Goal: Browse casually

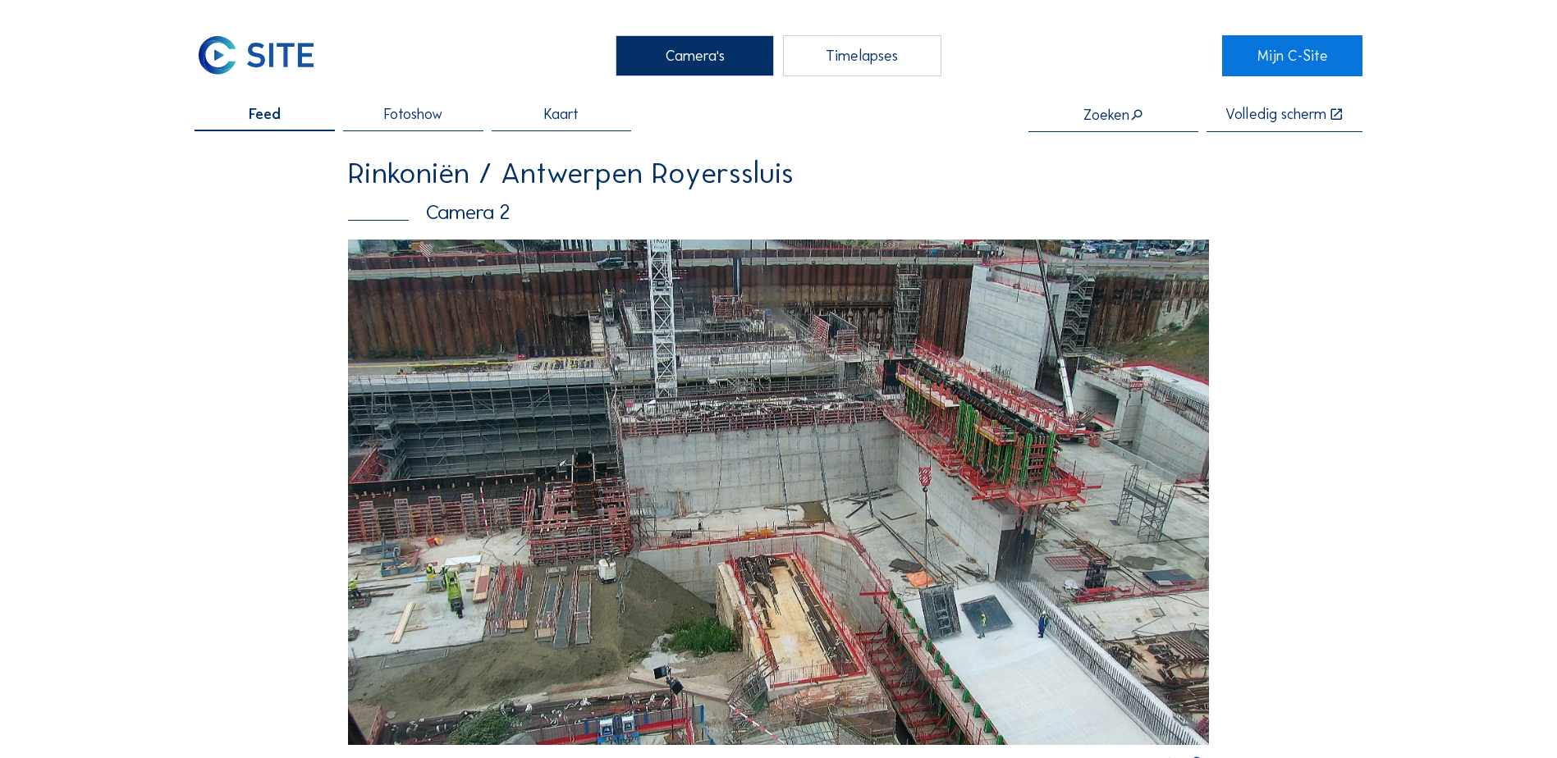
click at [836, 428] on img at bounding box center [778, 492] width 861 height 505
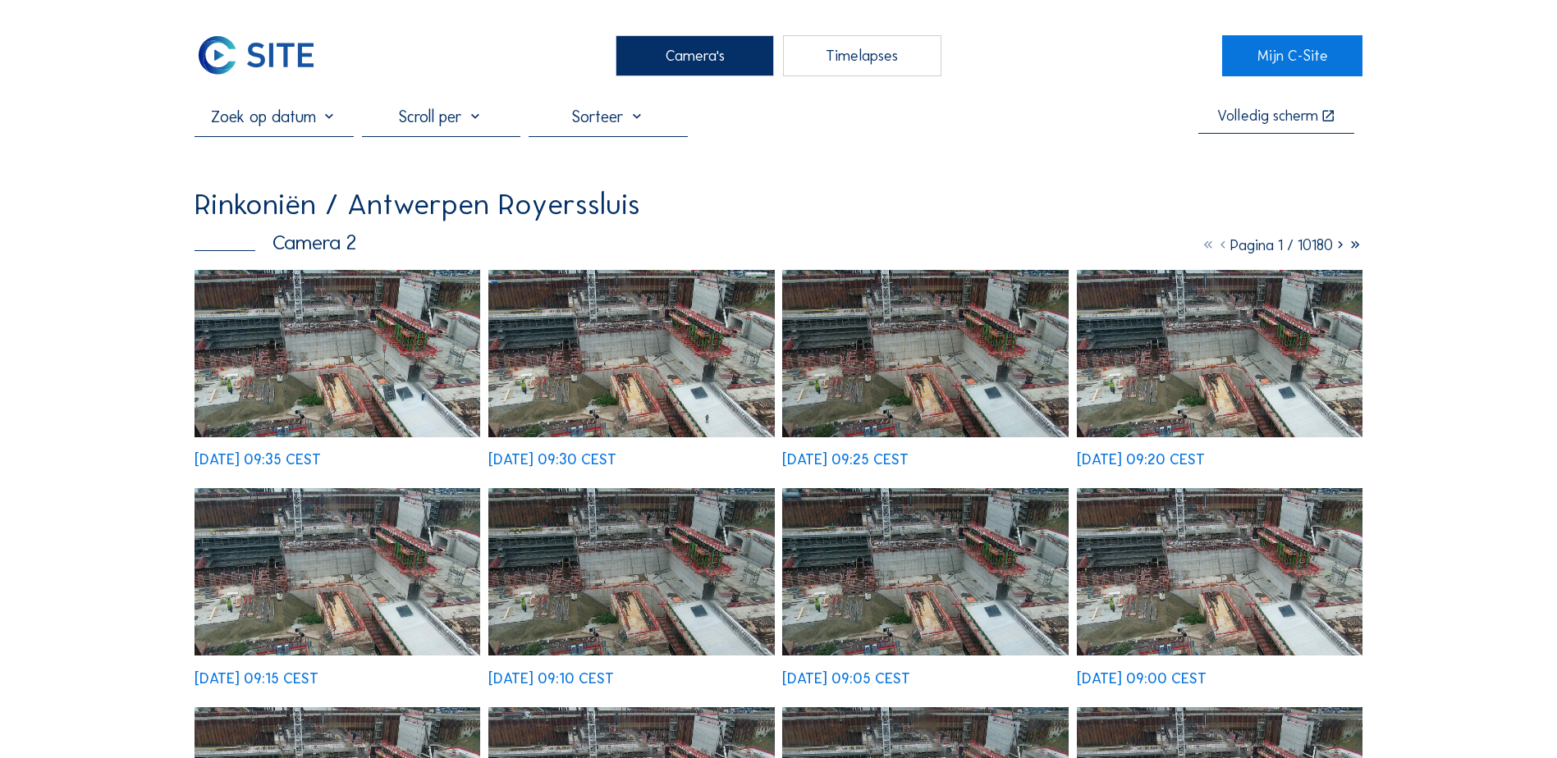
click at [316, 356] on img at bounding box center [338, 353] width 286 height 167
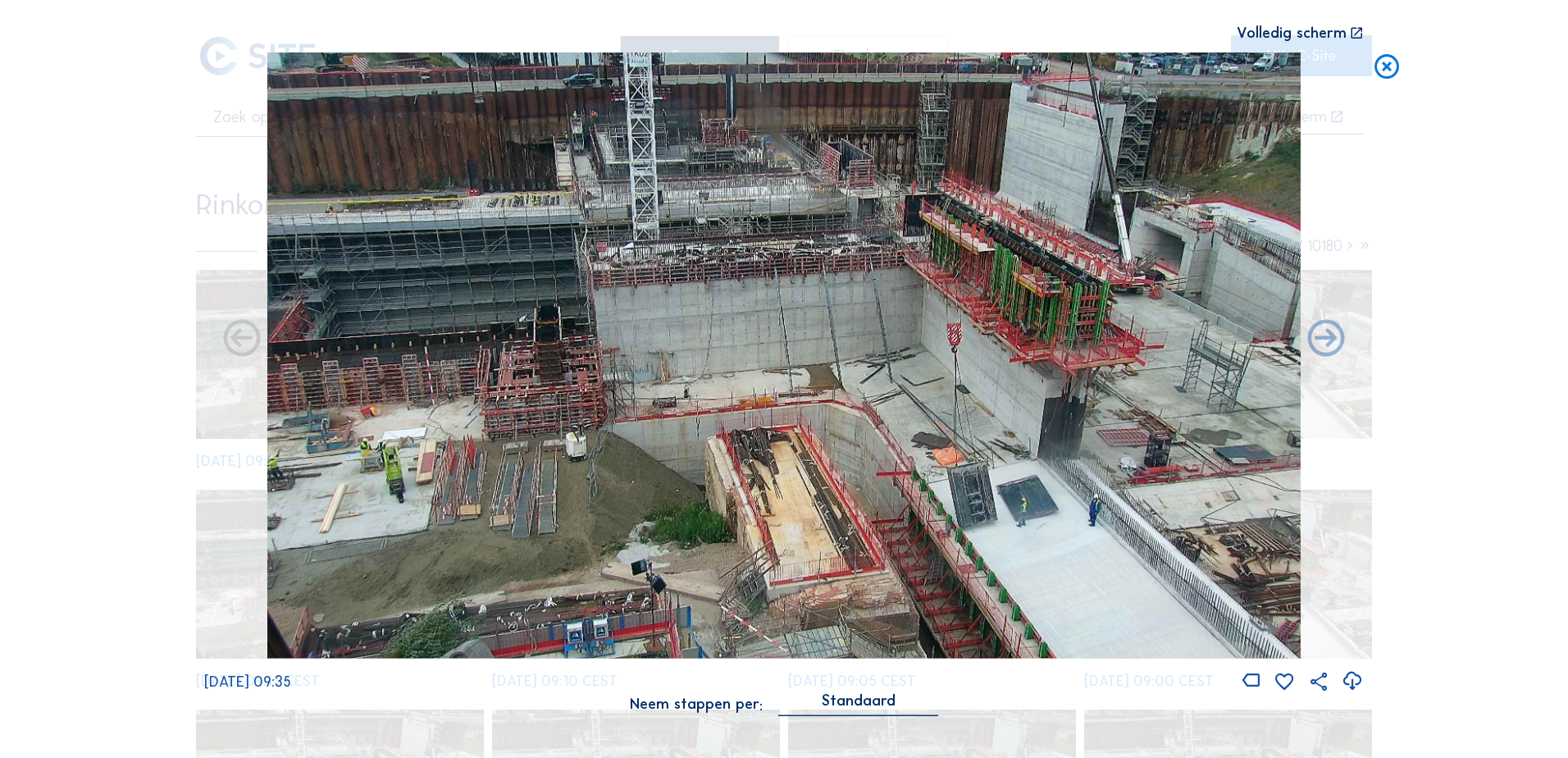
click at [1354, 683] on icon at bounding box center [1353, 681] width 22 height 27
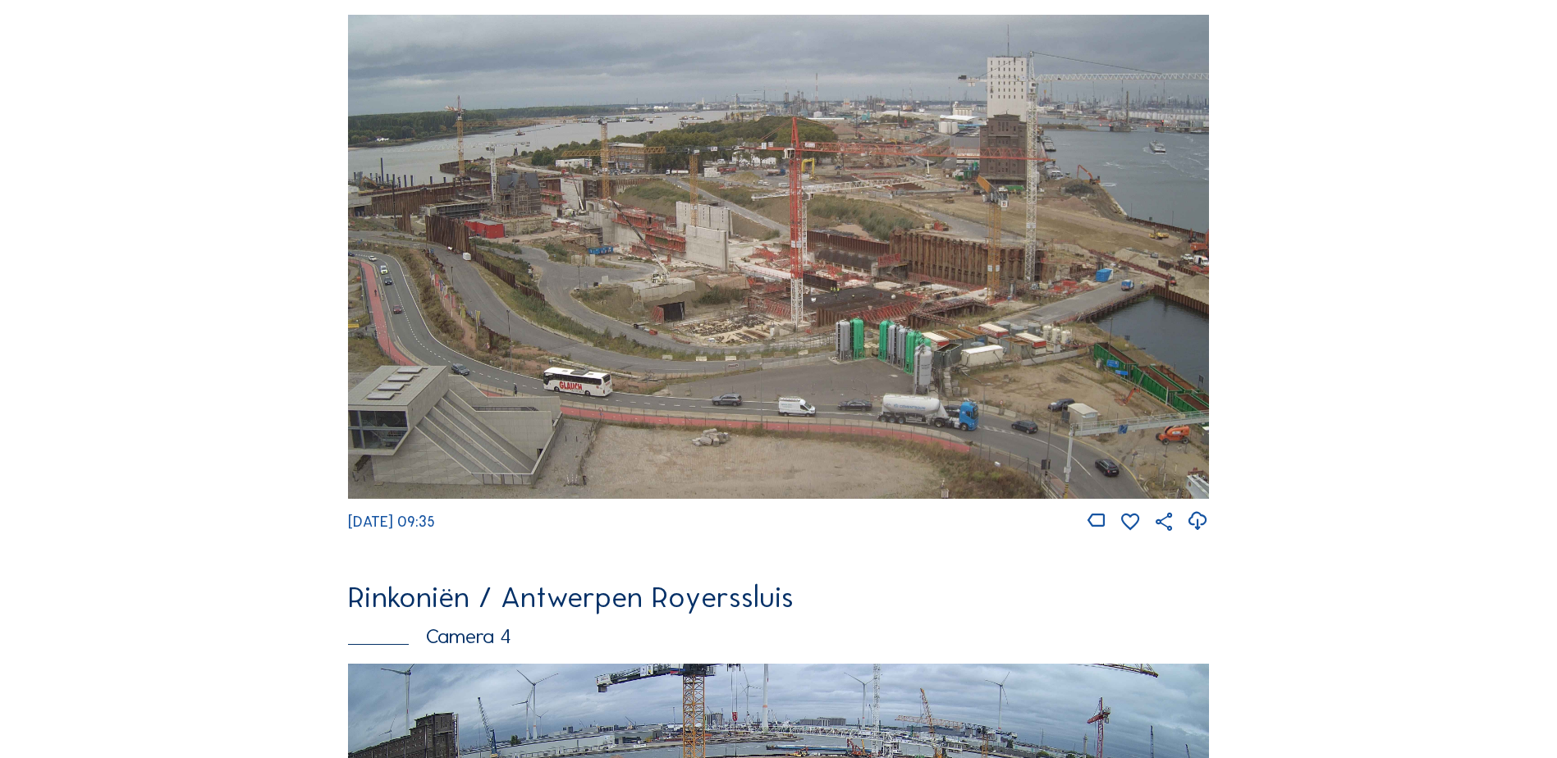
scroll to position [2135, 0]
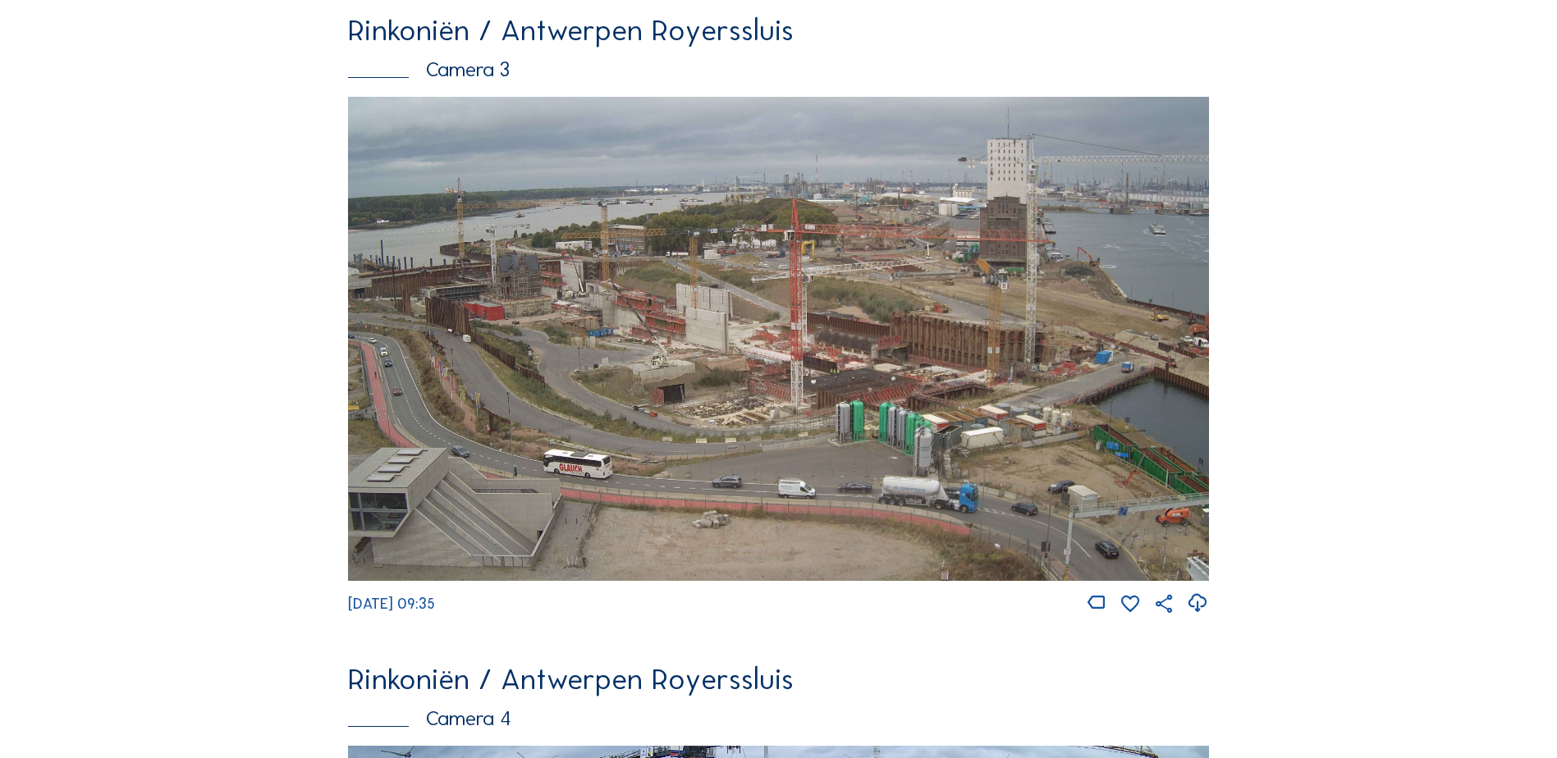
click at [1203, 617] on icon at bounding box center [1198, 603] width 22 height 27
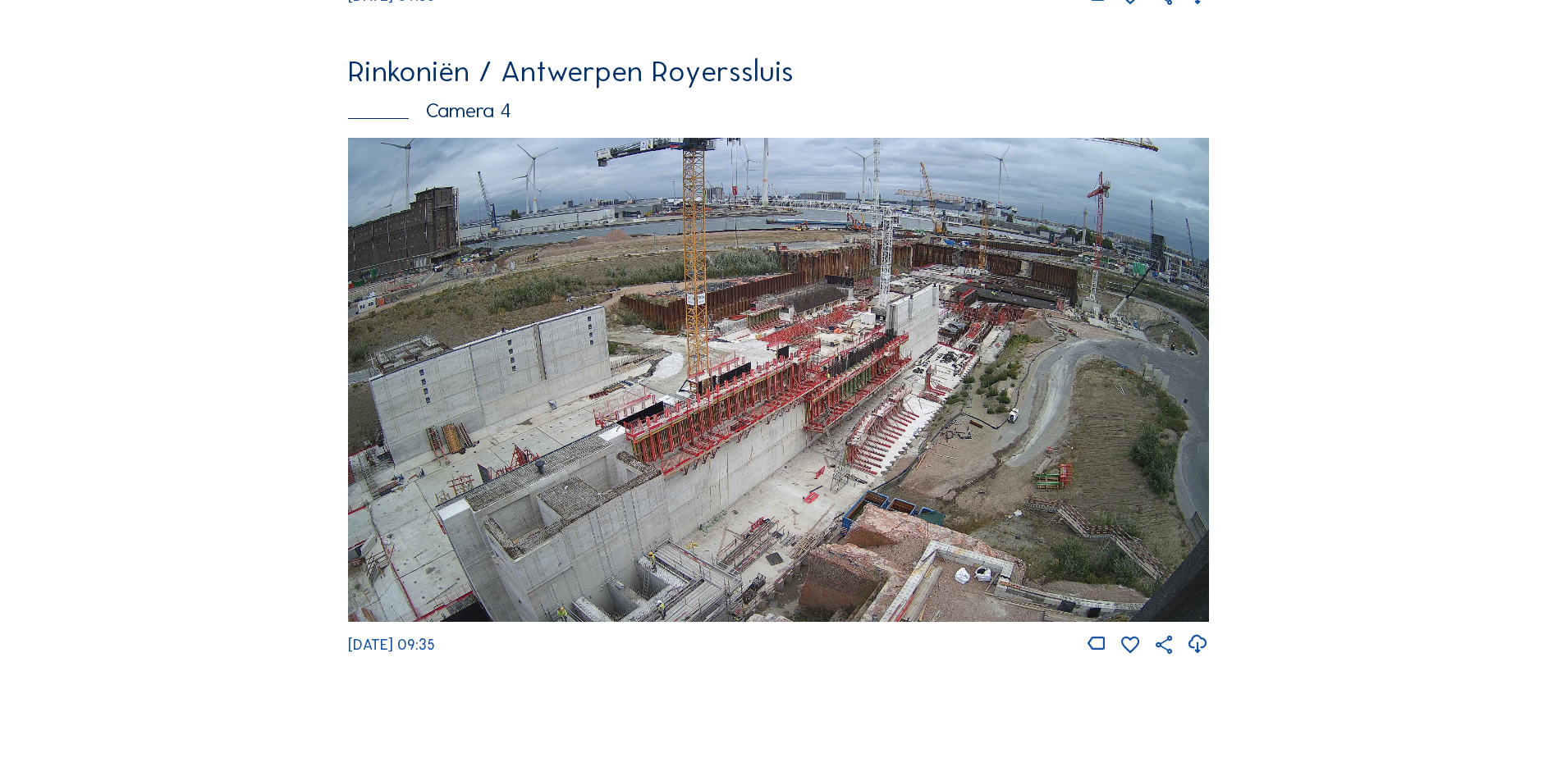
scroll to position [2791, 0]
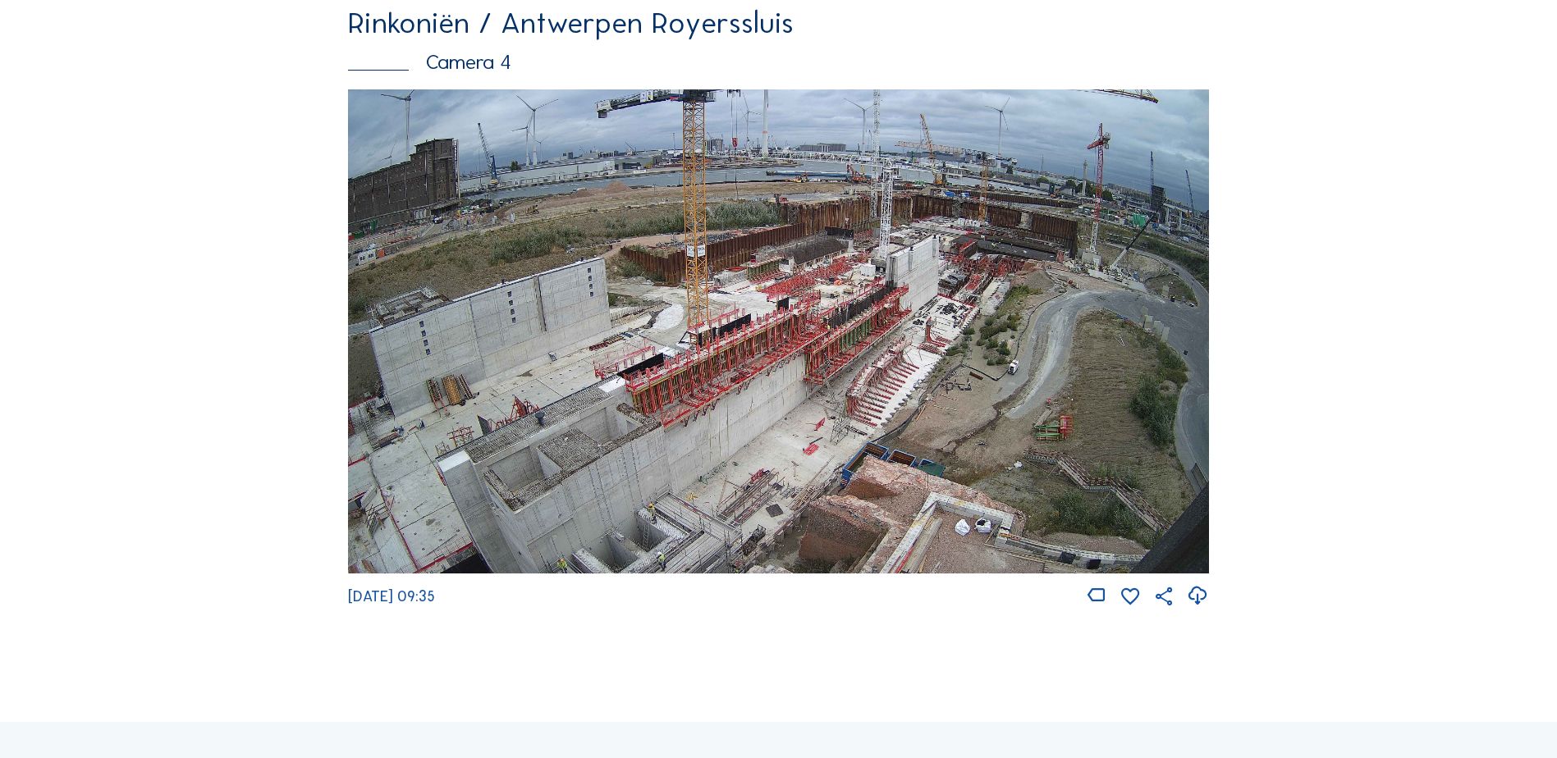
click at [1205, 610] on icon at bounding box center [1198, 596] width 22 height 27
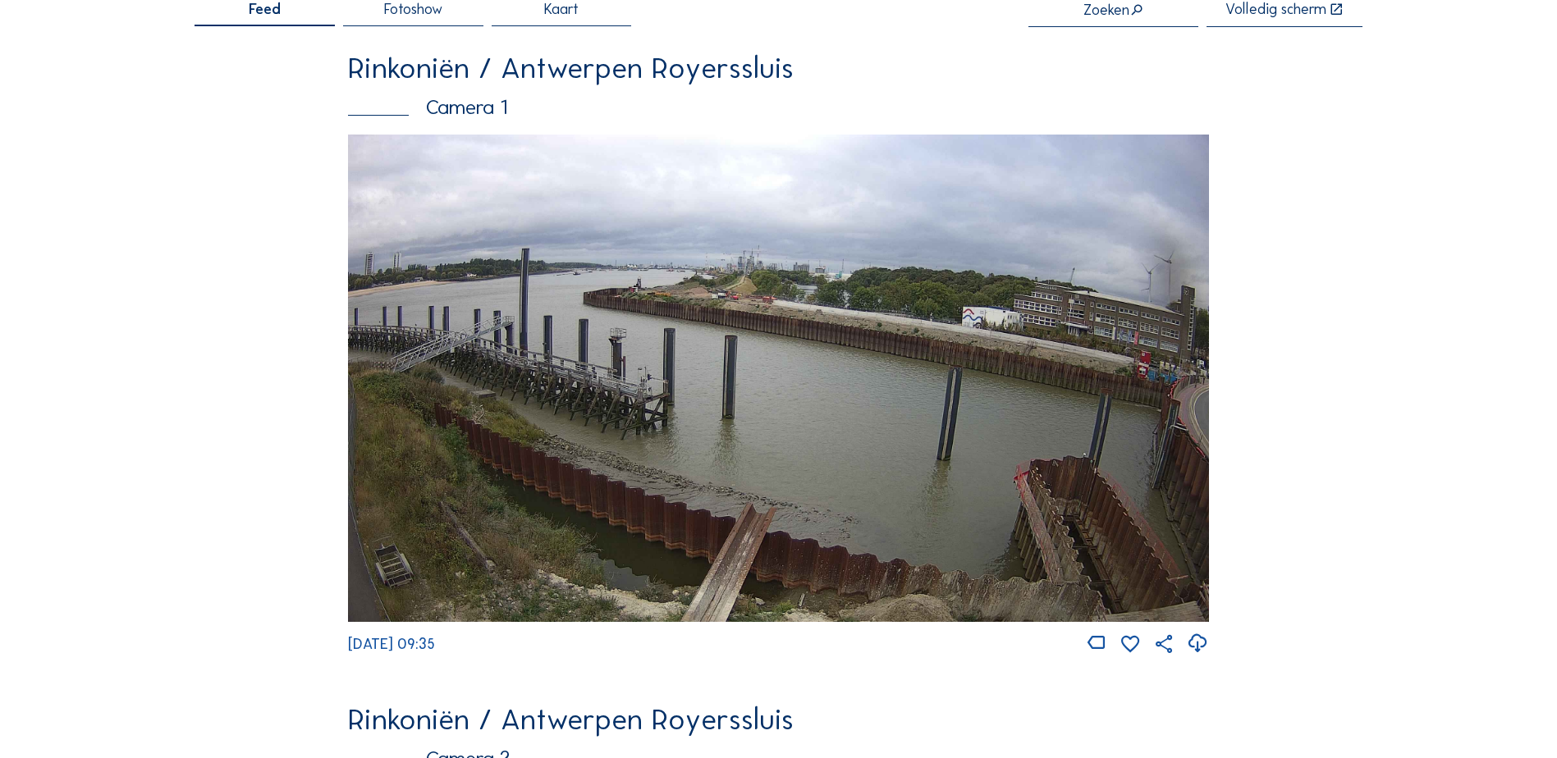
scroll to position [0, 0]
